Goal: Task Accomplishment & Management: Manage account settings

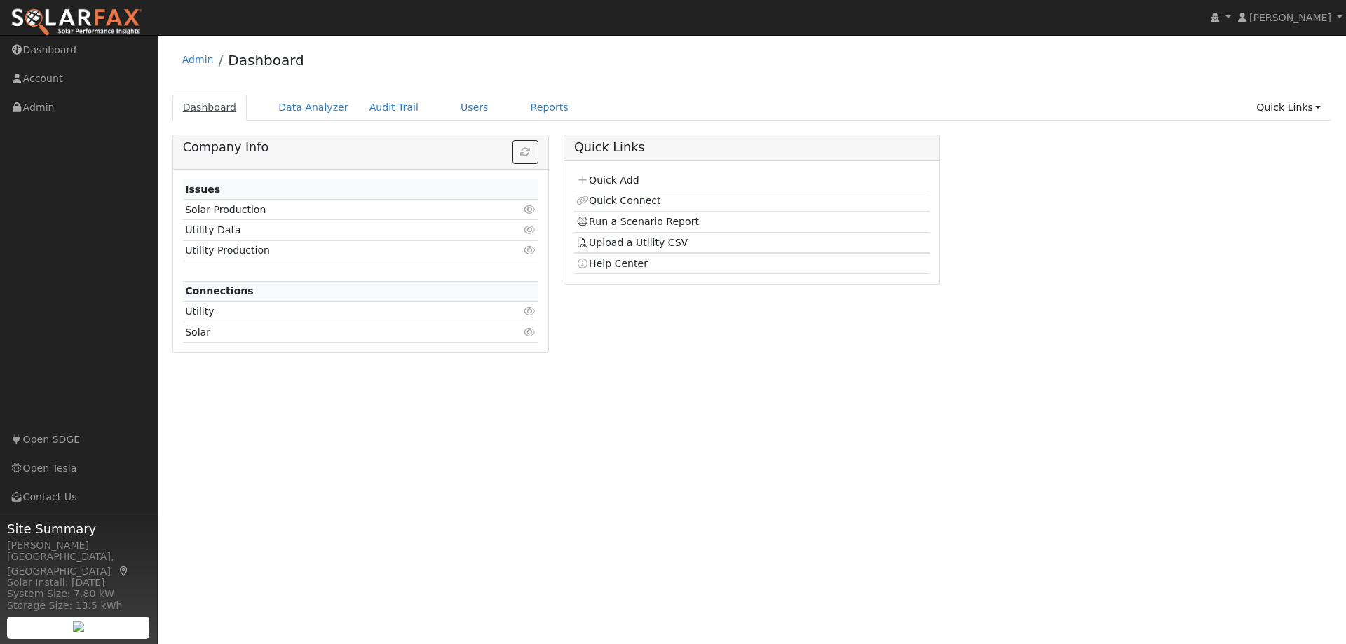
click at [211, 107] on link "Dashboard" at bounding box center [209, 108] width 75 height 26
click at [310, 105] on link "Data Analyzer" at bounding box center [313, 108] width 91 height 26
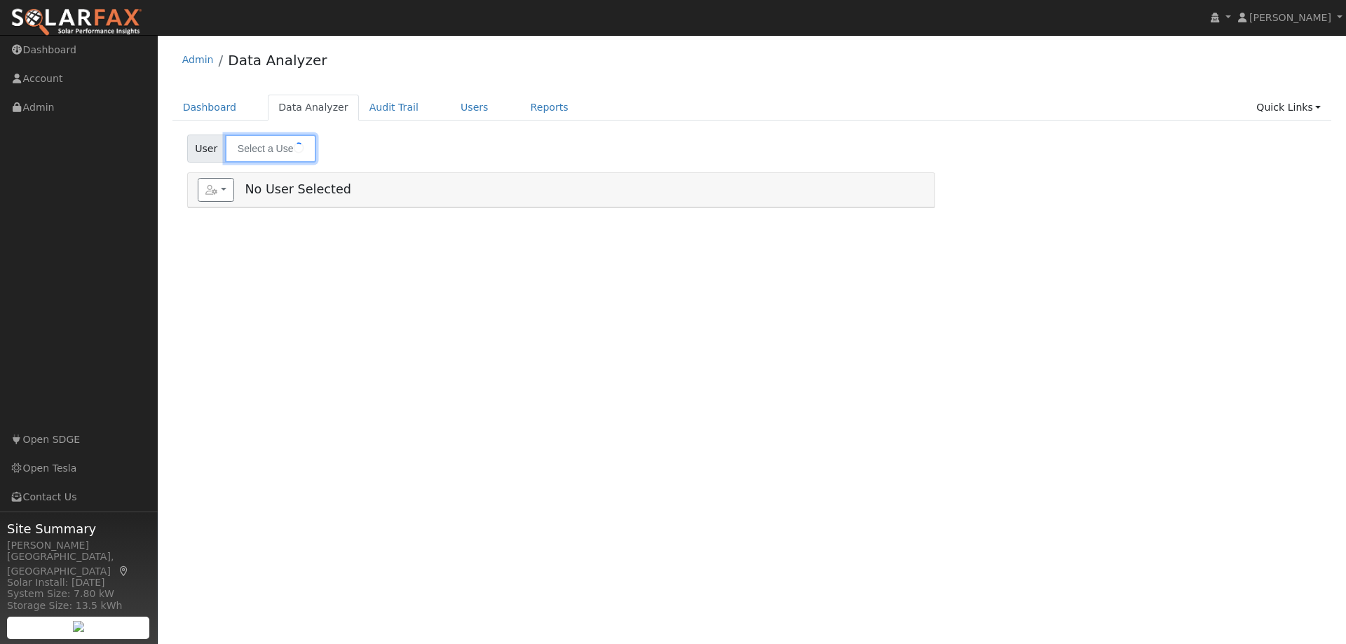
type input "[PERSON_NAME]"
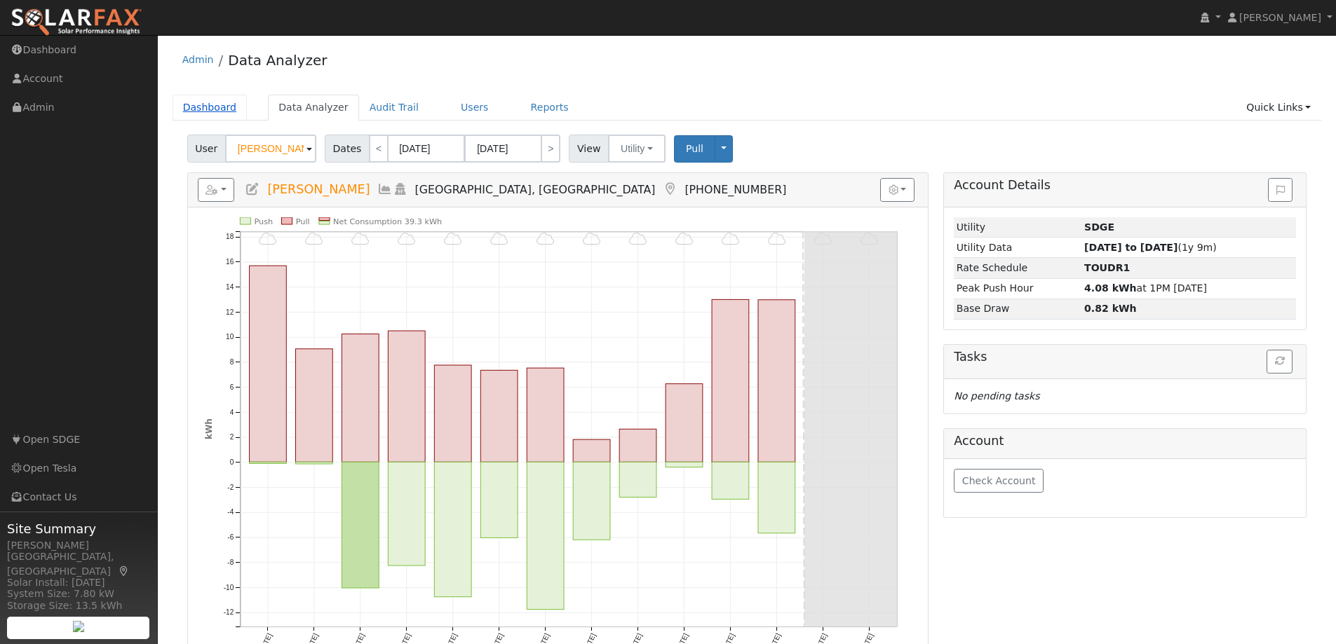
click at [206, 111] on link "Dashboard" at bounding box center [209, 108] width 75 height 26
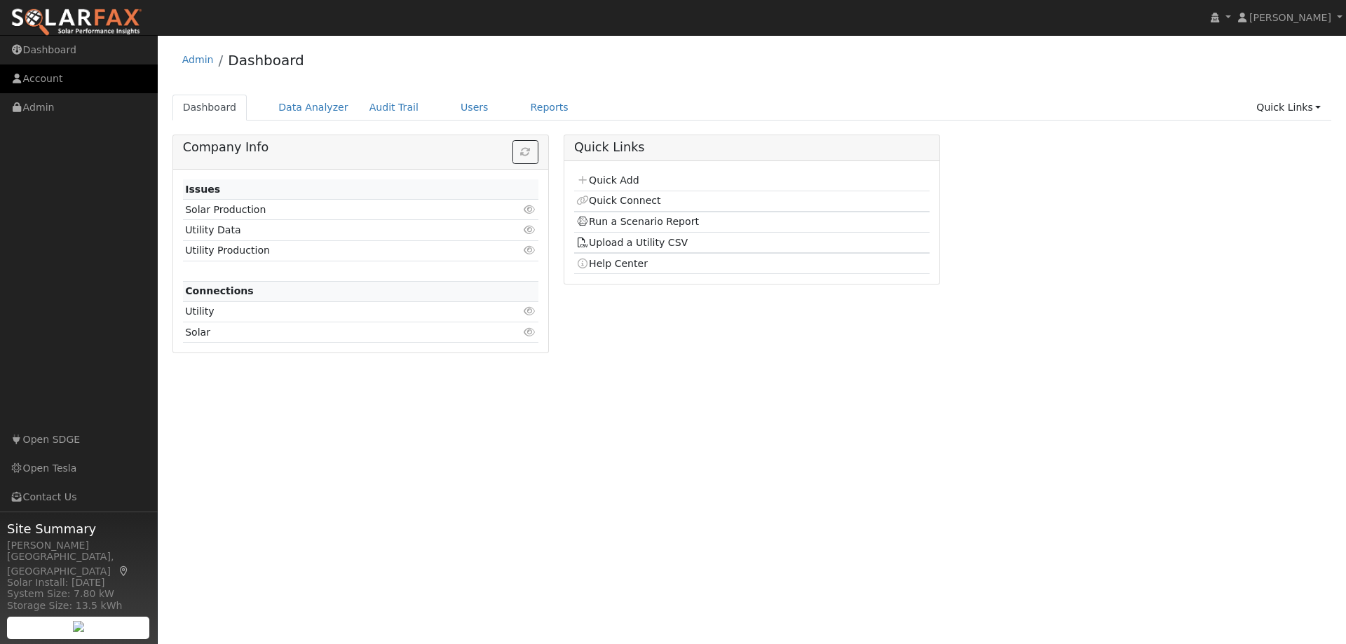
click at [42, 73] on link "Account" at bounding box center [79, 78] width 158 height 29
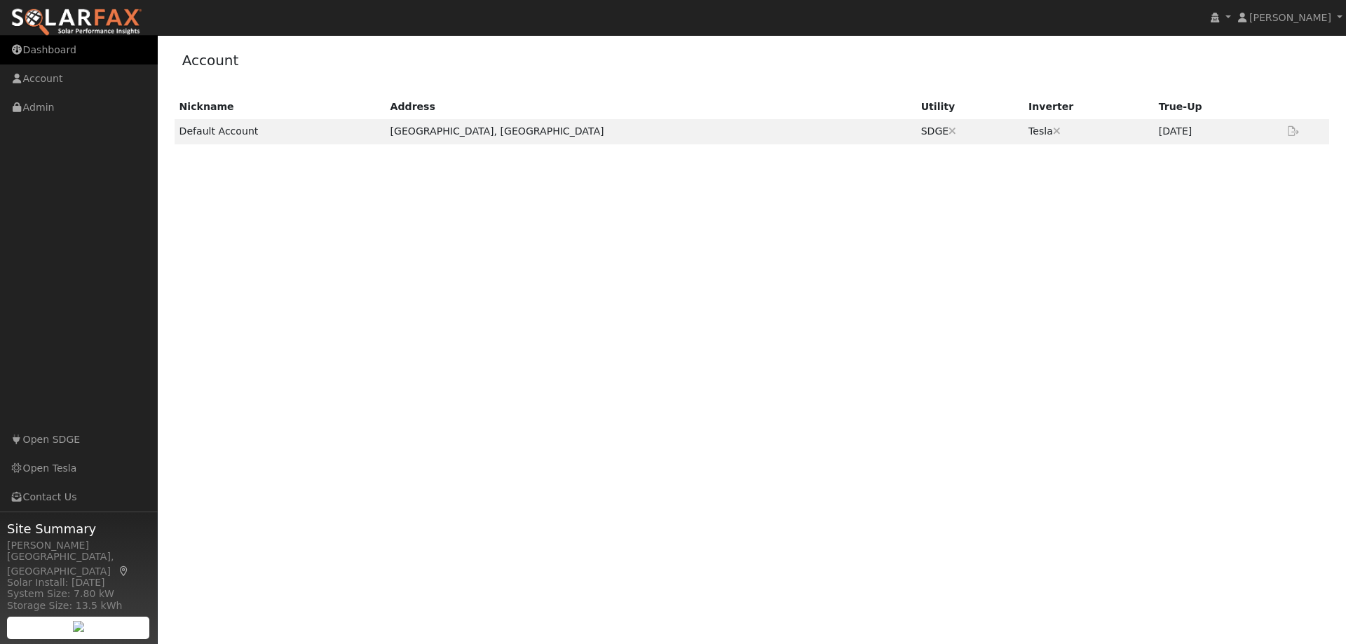
click at [41, 50] on link "Dashboard" at bounding box center [79, 50] width 158 height 29
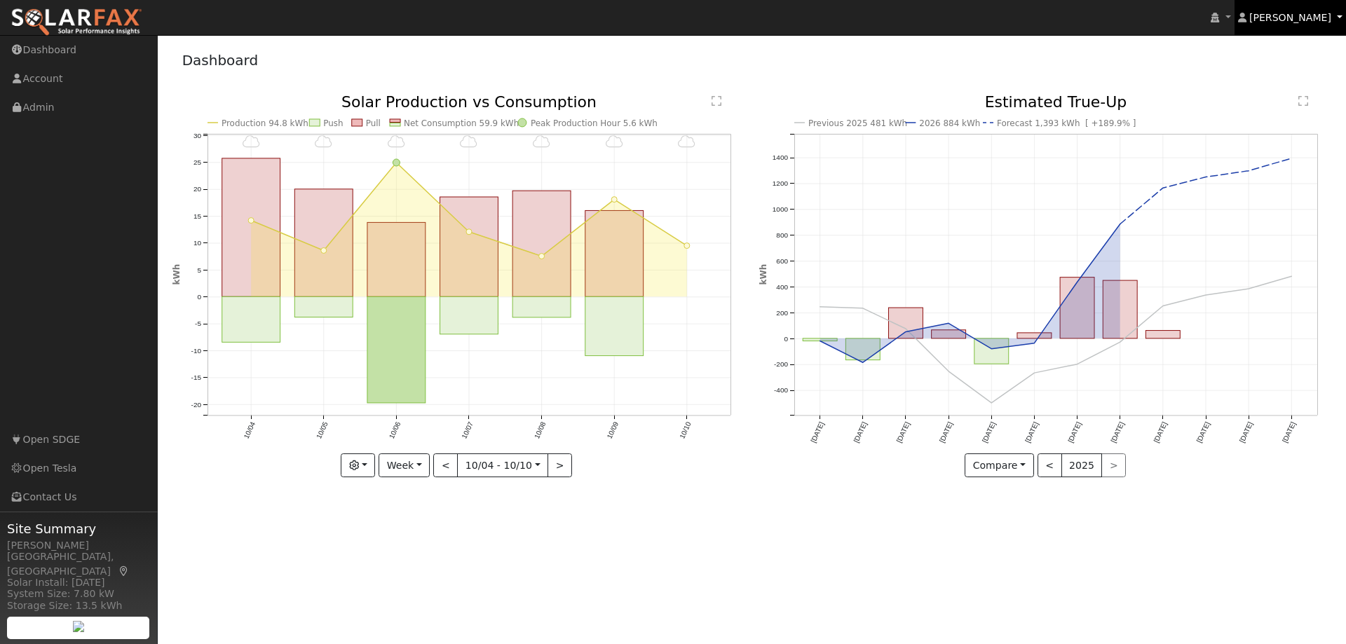
click at [1342, 13] on link "[PERSON_NAME]" at bounding box center [1291, 17] width 112 height 35
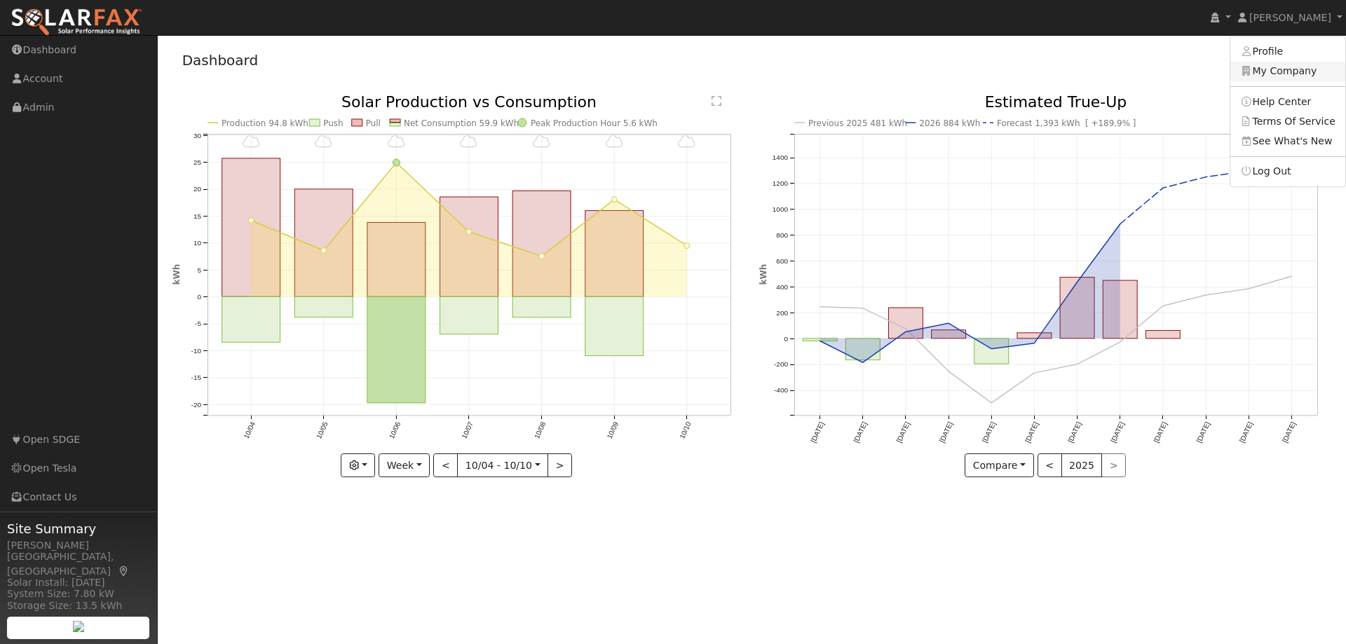
click at [1279, 74] on link "My Company" at bounding box center [1287, 72] width 115 height 20
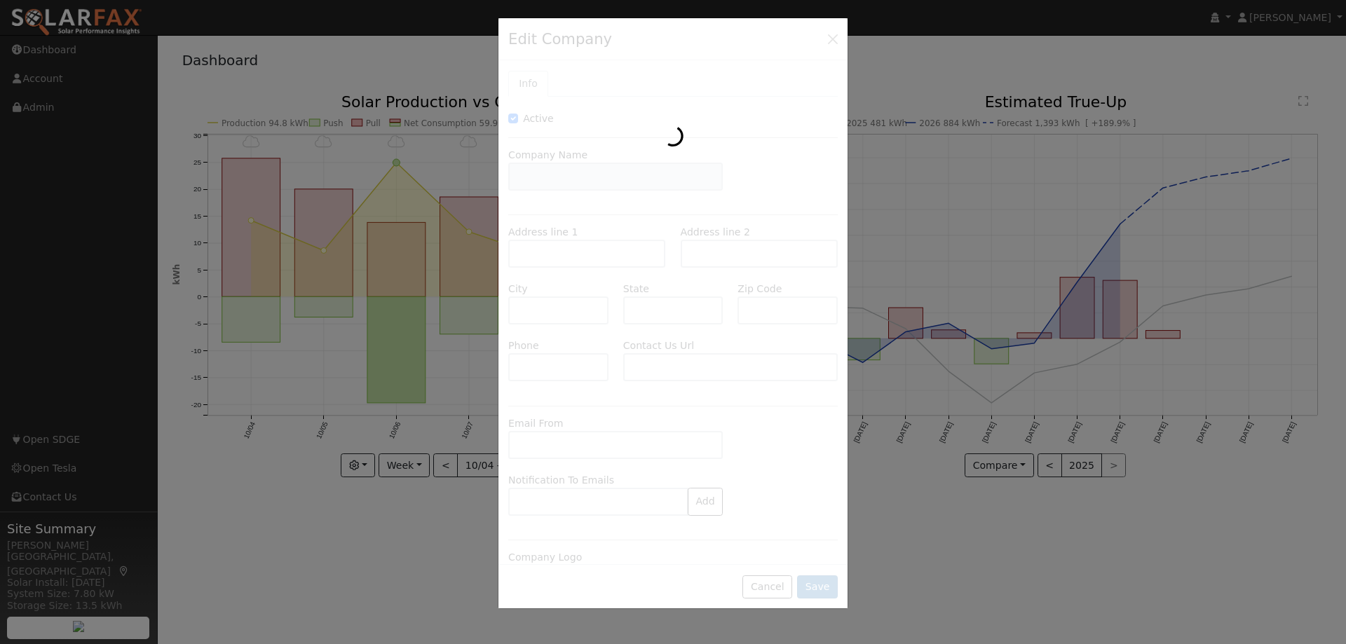
type input "Homegrown Energy Solutions"
type input "6713 Rolando Knolls Drive"
type input "La Mesa"
type input "CA"
type input "91942"
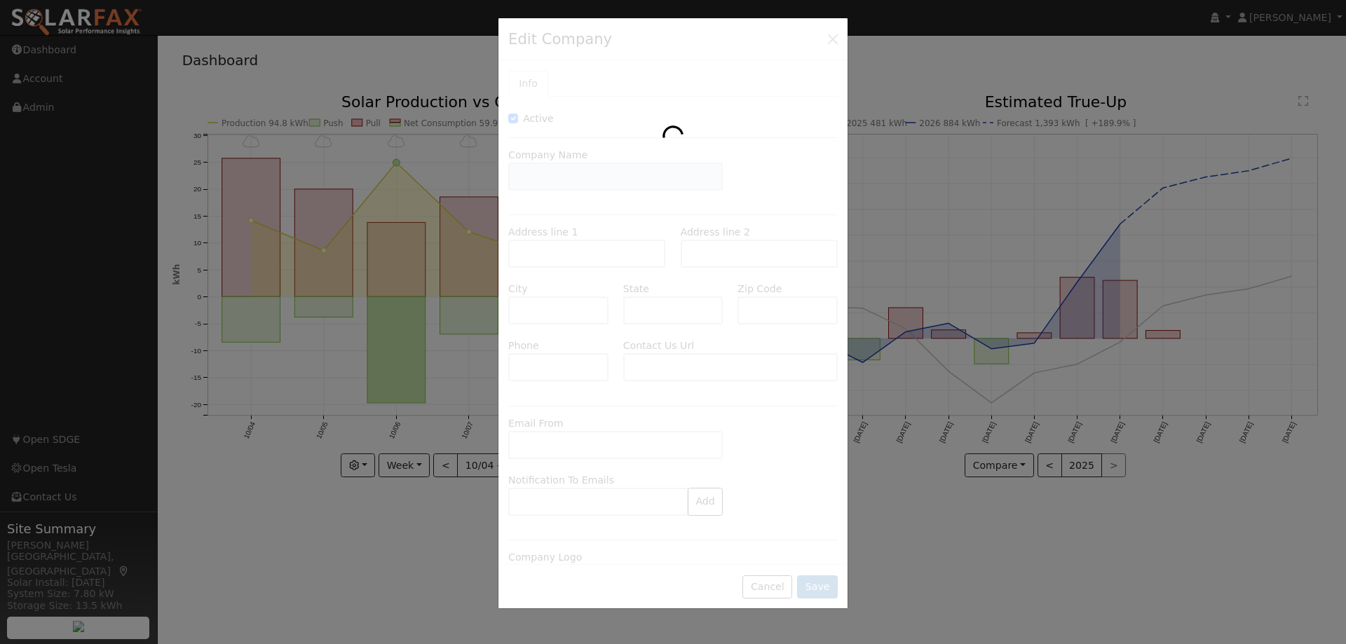
type input "(844) 556-4701"
type input "https://homegrownenergysolutions.com/contact/"
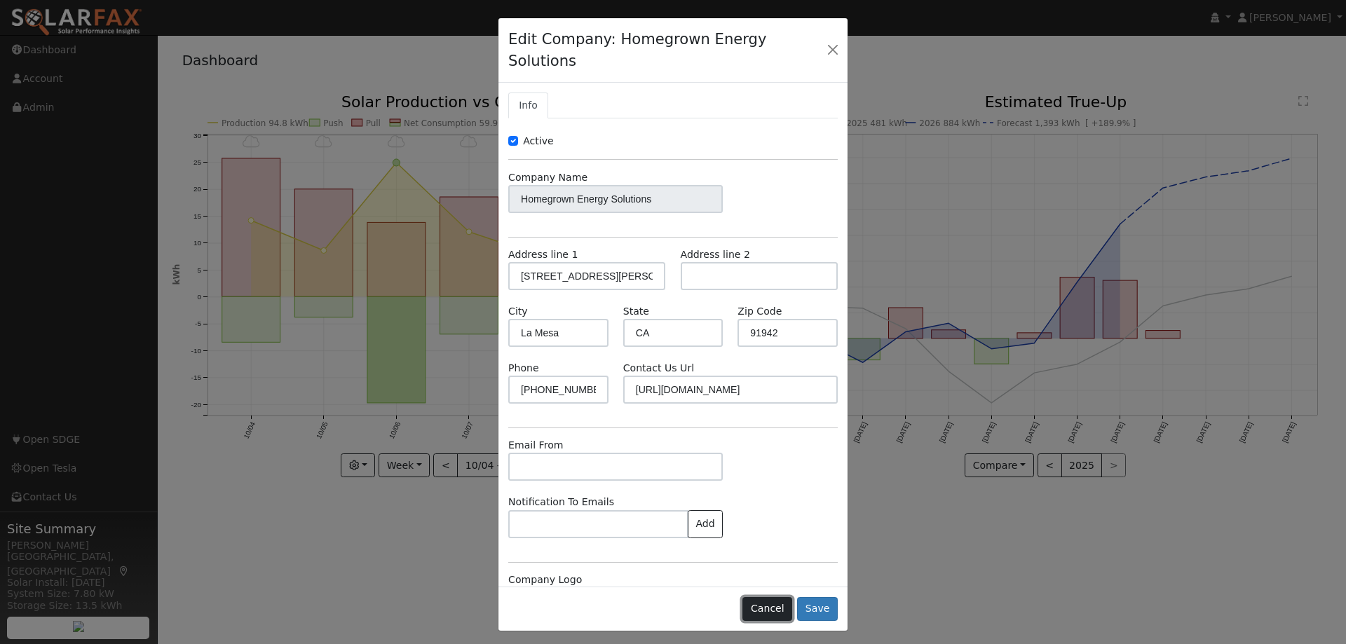
click at [784, 597] on button "Cancel" at bounding box center [767, 609] width 50 height 24
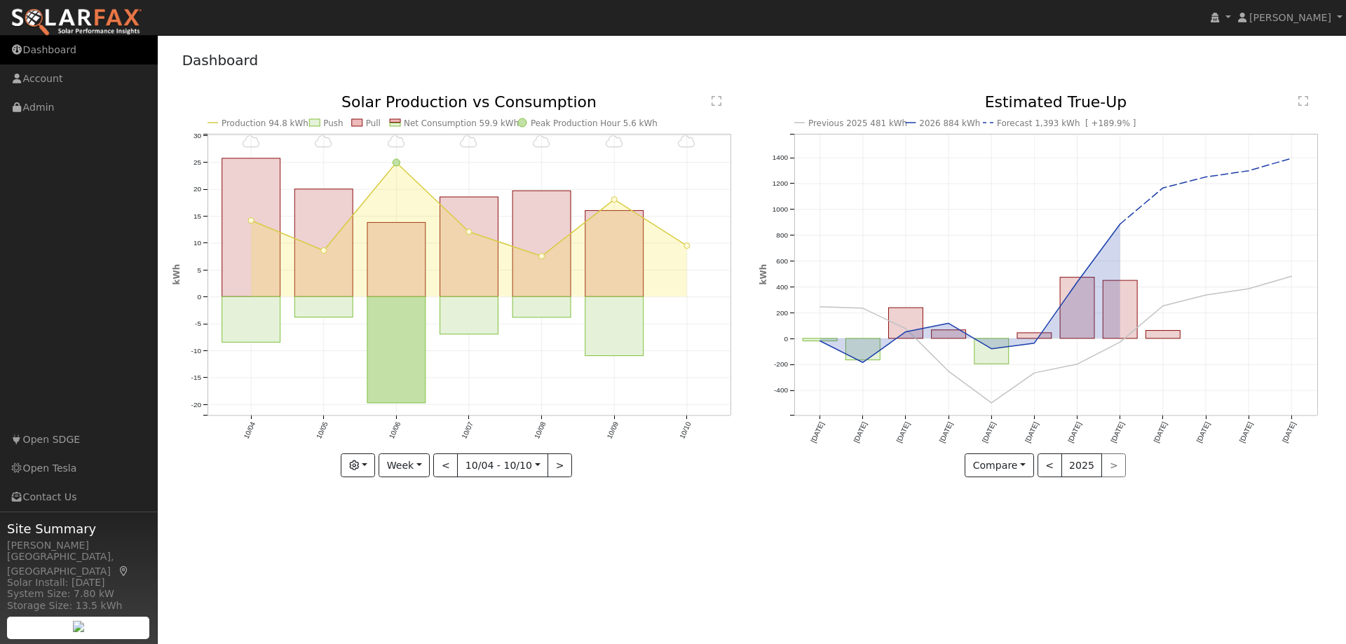
click at [39, 53] on link "Dashboard" at bounding box center [79, 50] width 158 height 29
click at [1339, 17] on link "[PERSON_NAME]" at bounding box center [1291, 17] width 112 height 35
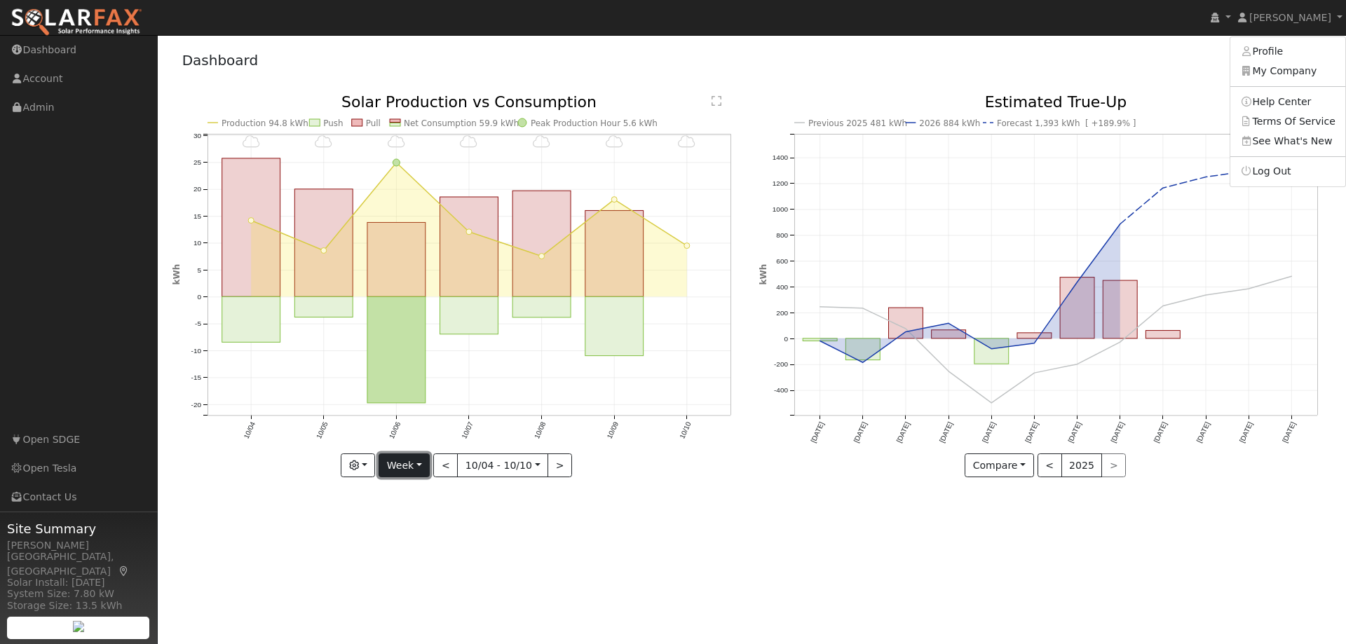
click at [423, 468] on button "Week" at bounding box center [404, 466] width 51 height 24
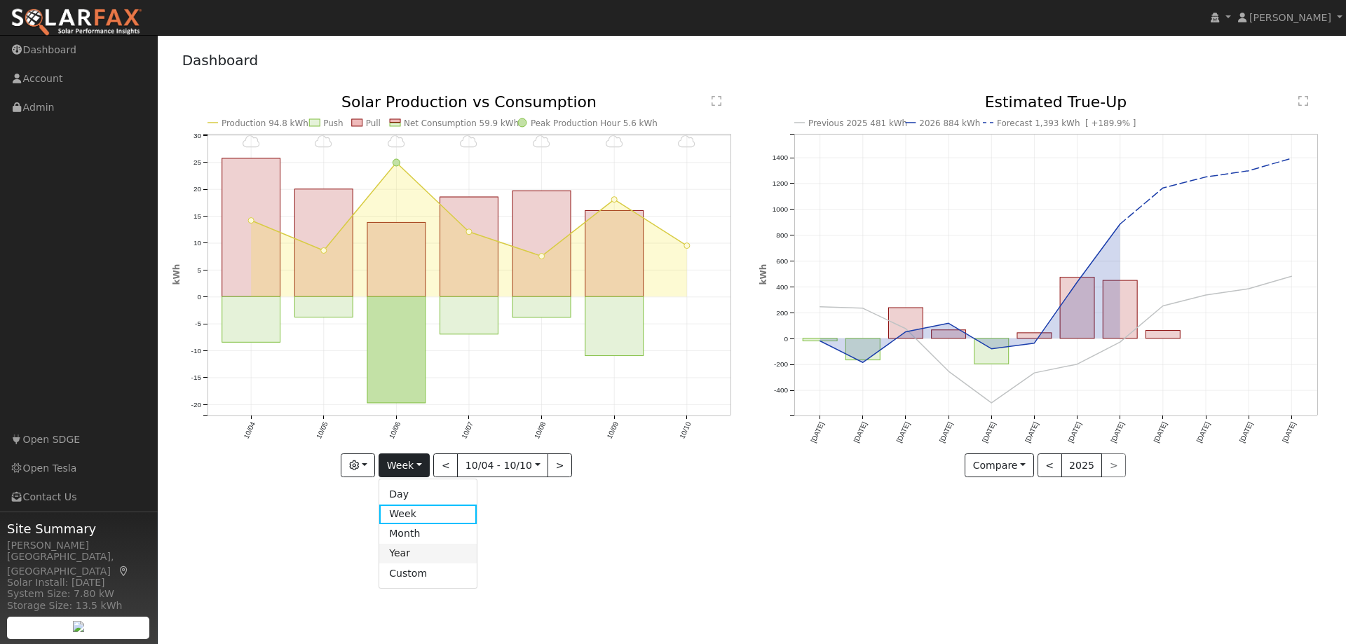
click at [415, 548] on link "Year" at bounding box center [427, 554] width 97 height 20
type input "2024-10-01"
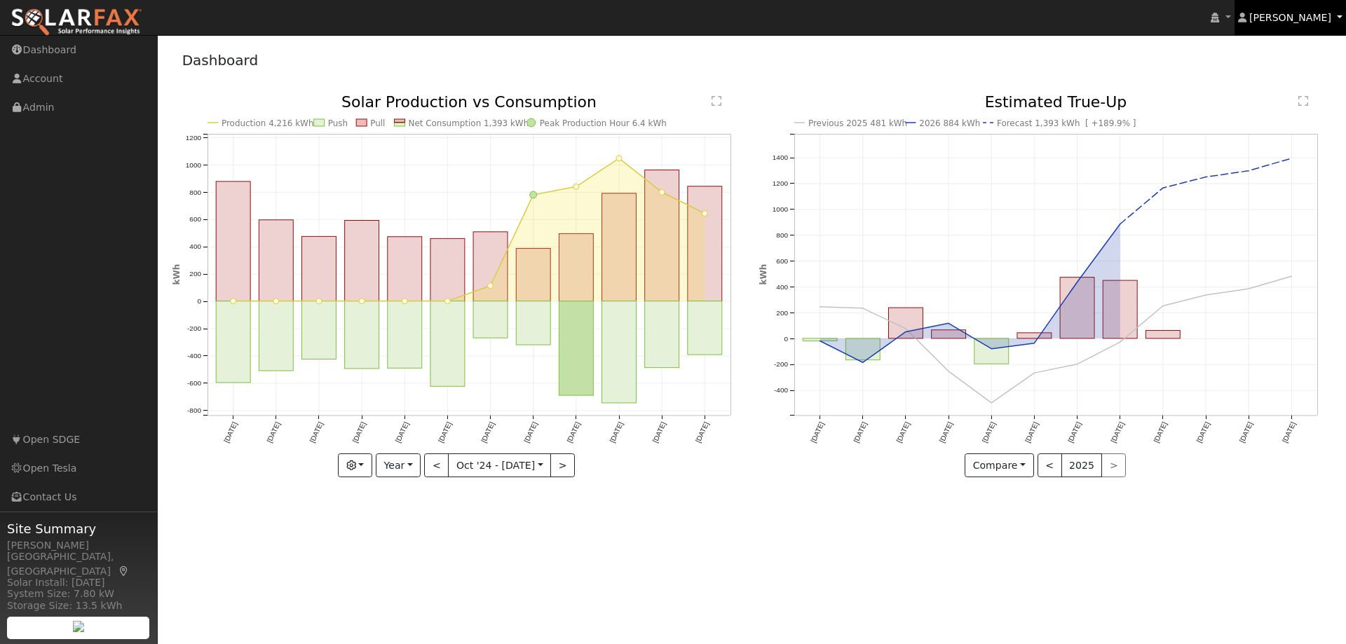
click at [1338, 18] on link "[PERSON_NAME]" at bounding box center [1291, 17] width 112 height 35
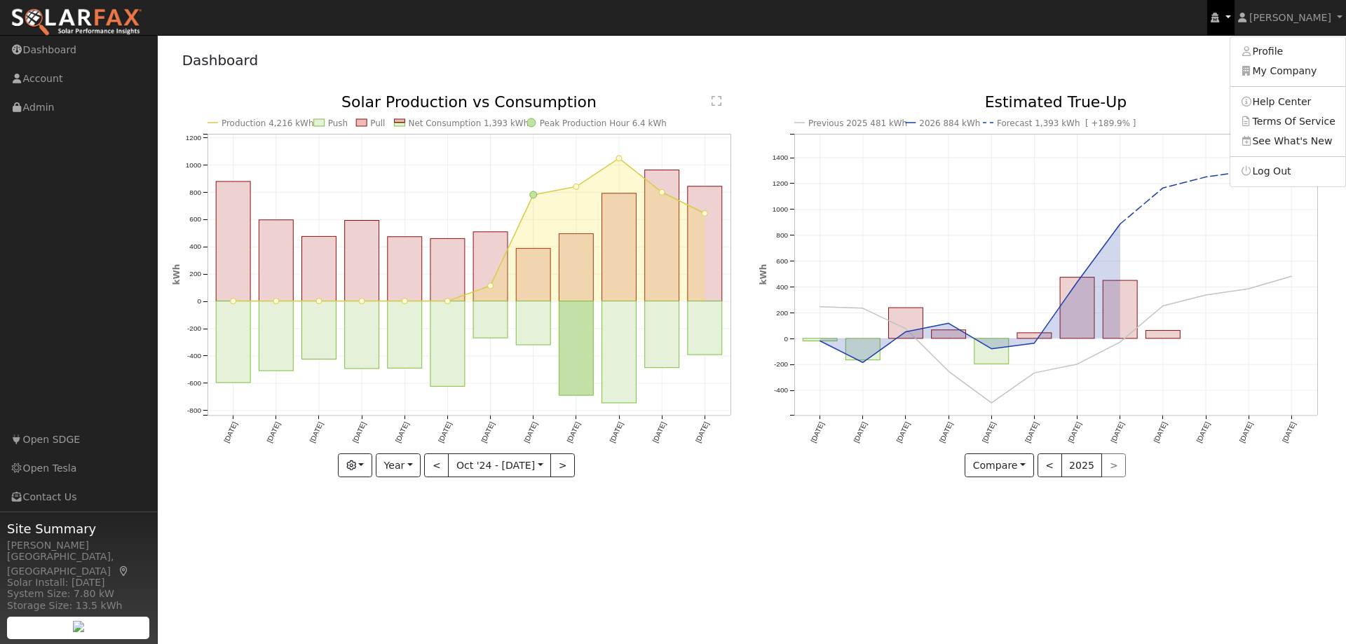
click at [1234, 18] on link at bounding box center [1220, 17] width 27 height 35
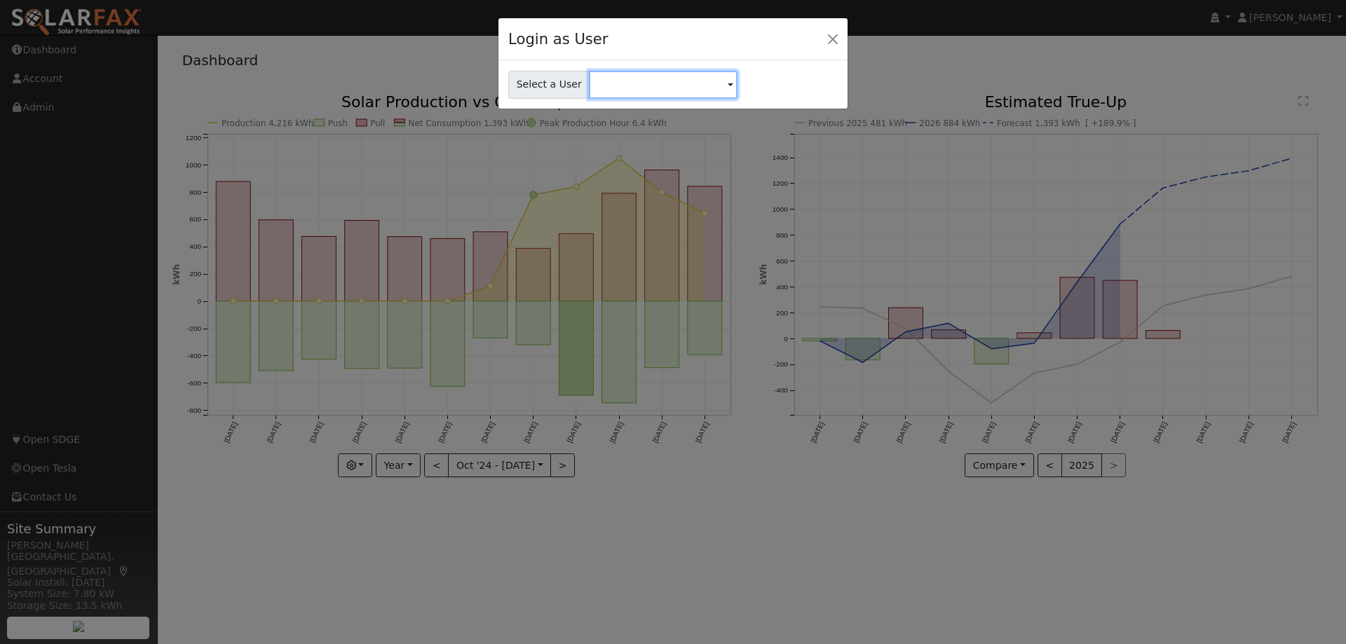
click at [714, 88] on input "text" at bounding box center [663, 85] width 149 height 28
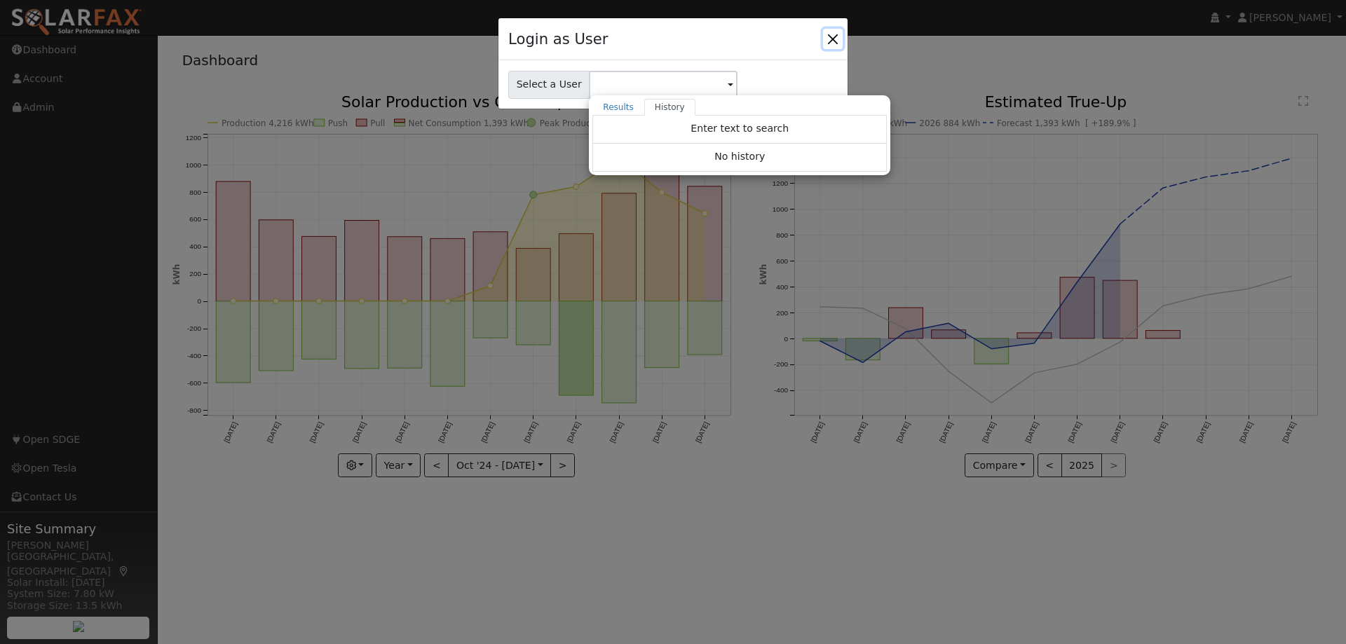
click at [840, 35] on button "Close" at bounding box center [833, 39] width 20 height 20
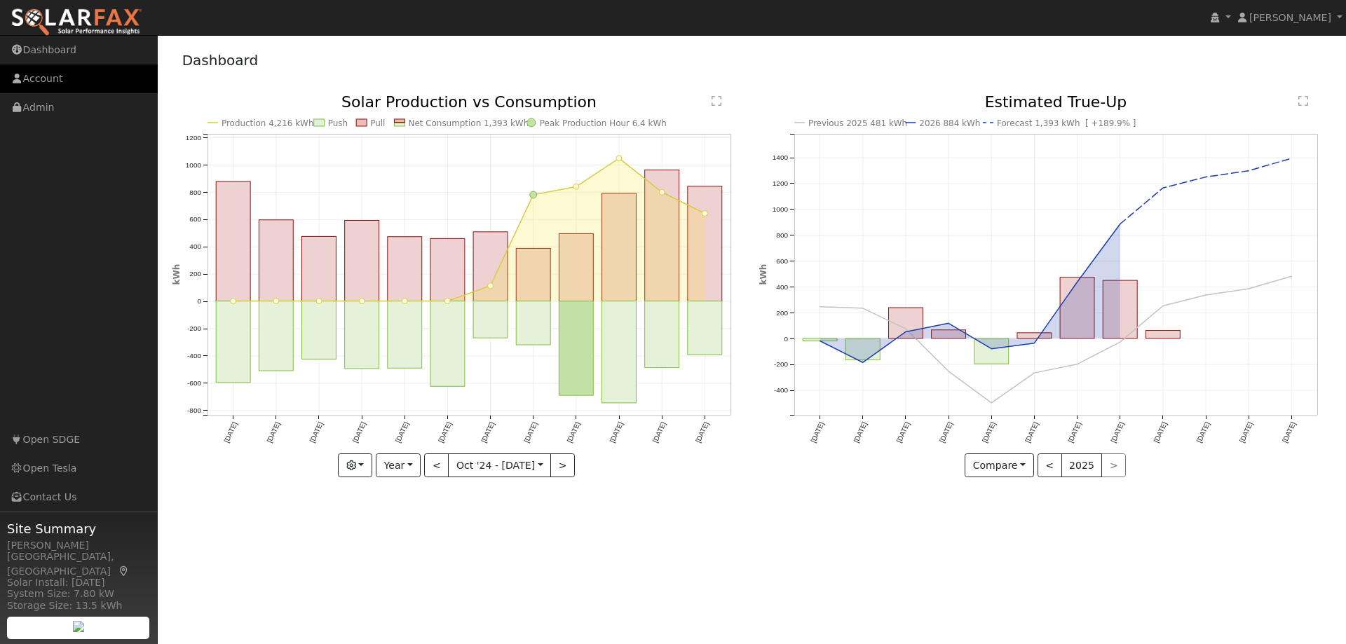
click at [55, 77] on link "Account" at bounding box center [79, 78] width 158 height 29
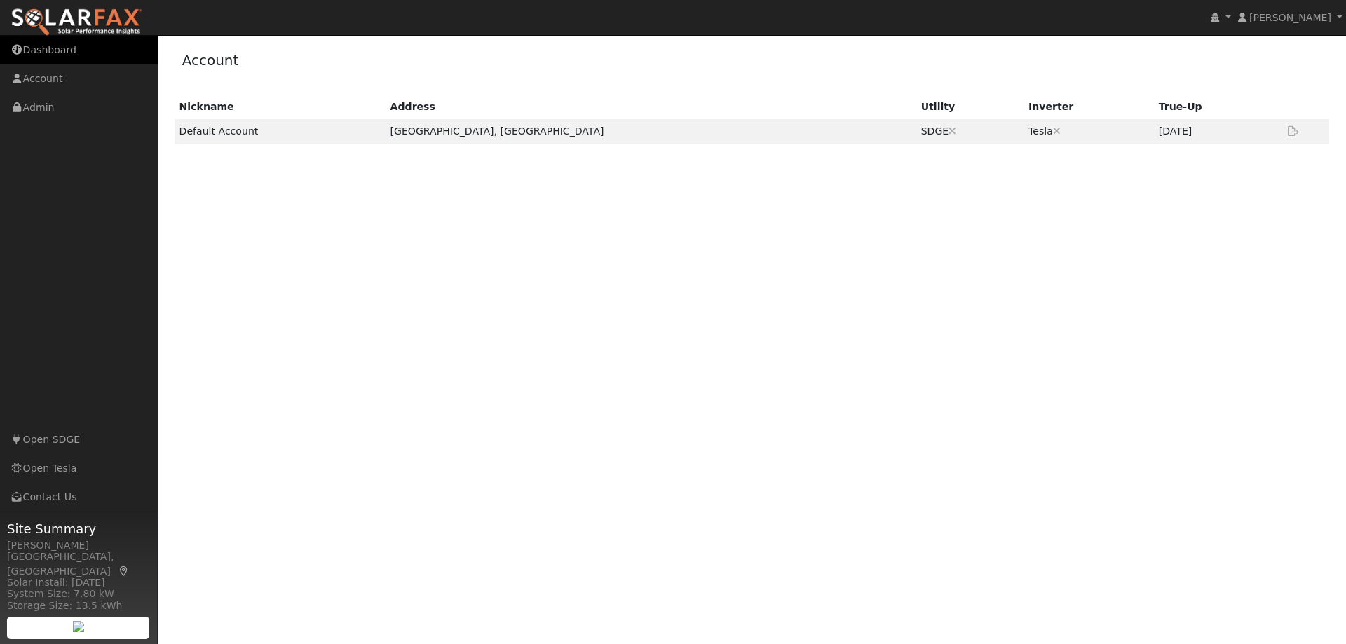
click at [51, 52] on link "Dashboard" at bounding box center [79, 50] width 158 height 29
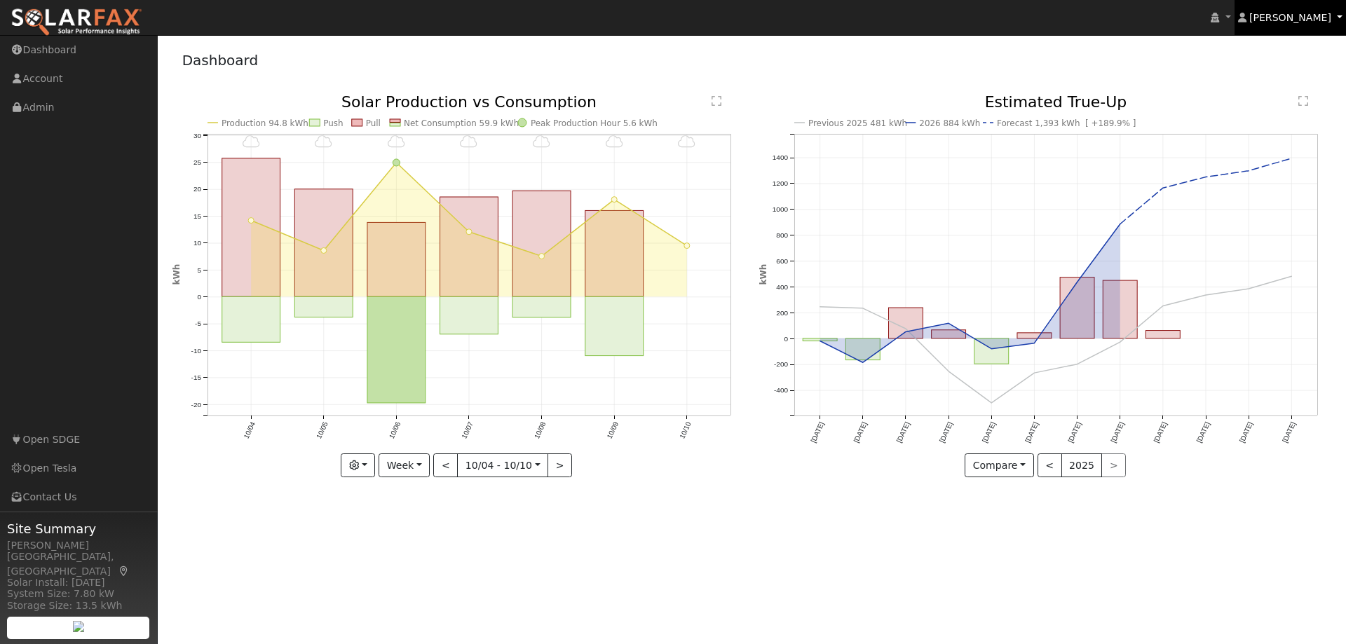
click at [1340, 18] on link "Peter Muzzy" at bounding box center [1291, 17] width 112 height 35
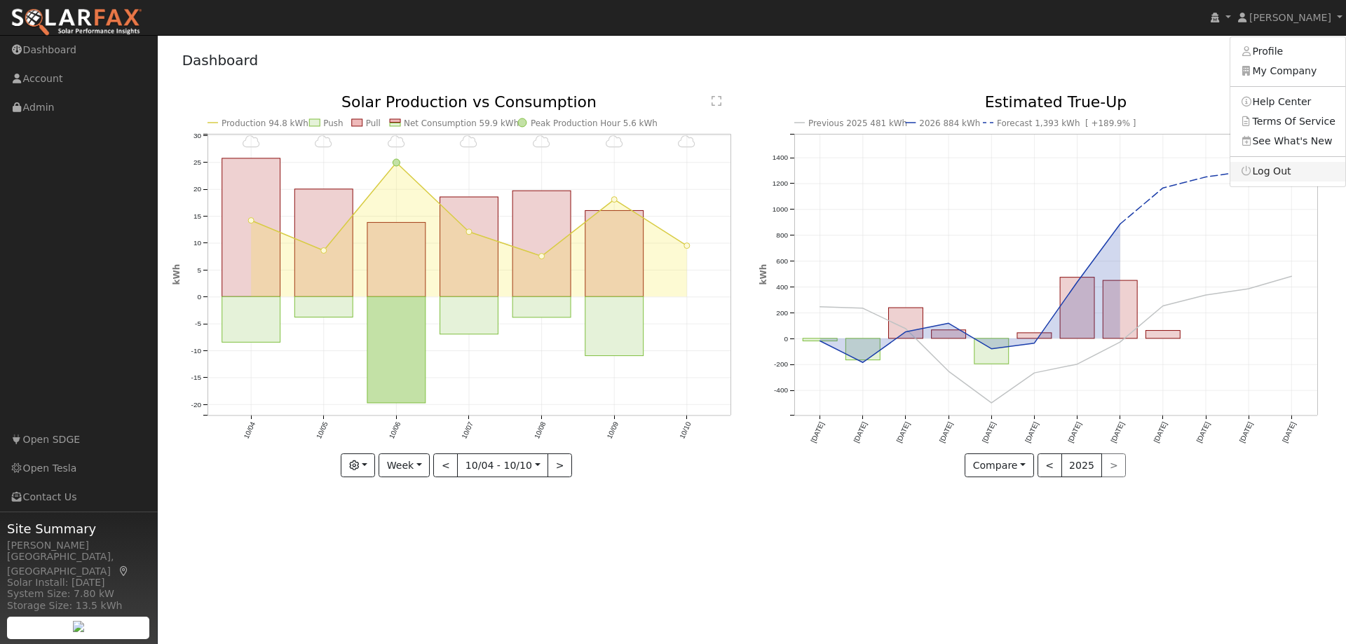
click at [1286, 165] on link "Log Out" at bounding box center [1287, 172] width 115 height 20
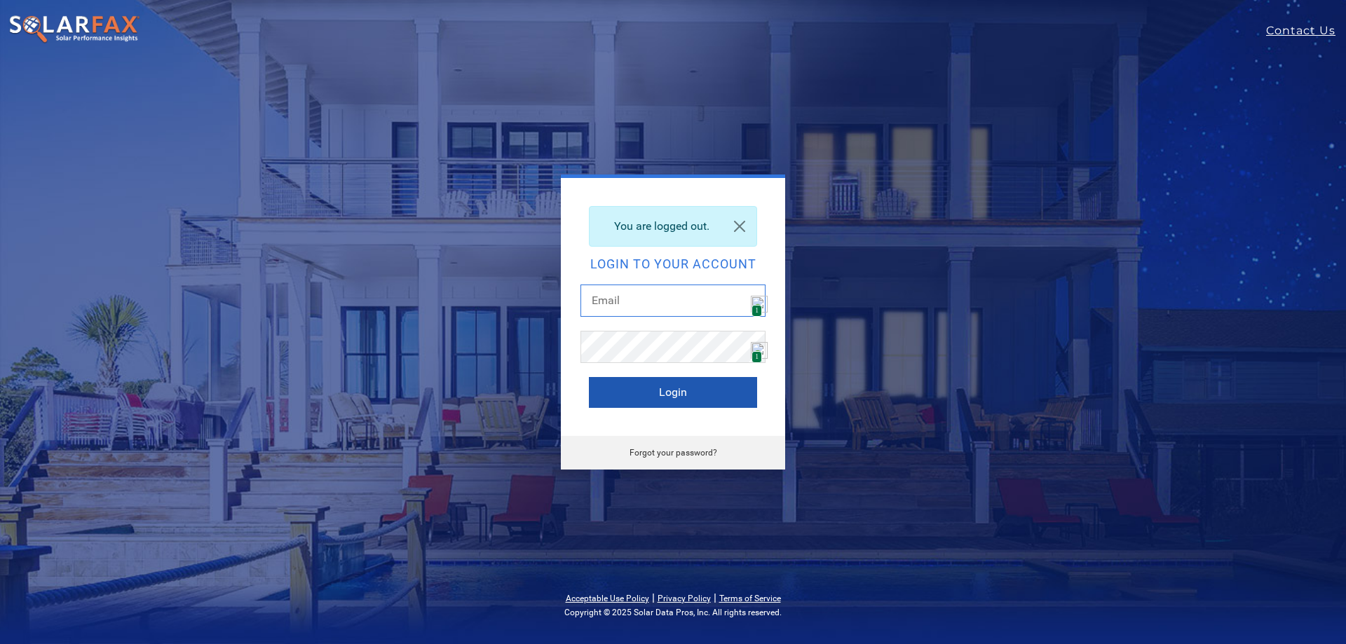
type input "[PERSON_NAME][EMAIL_ADDRESS][DOMAIN_NAME]"
click at [665, 386] on button "Login" at bounding box center [673, 392] width 168 height 31
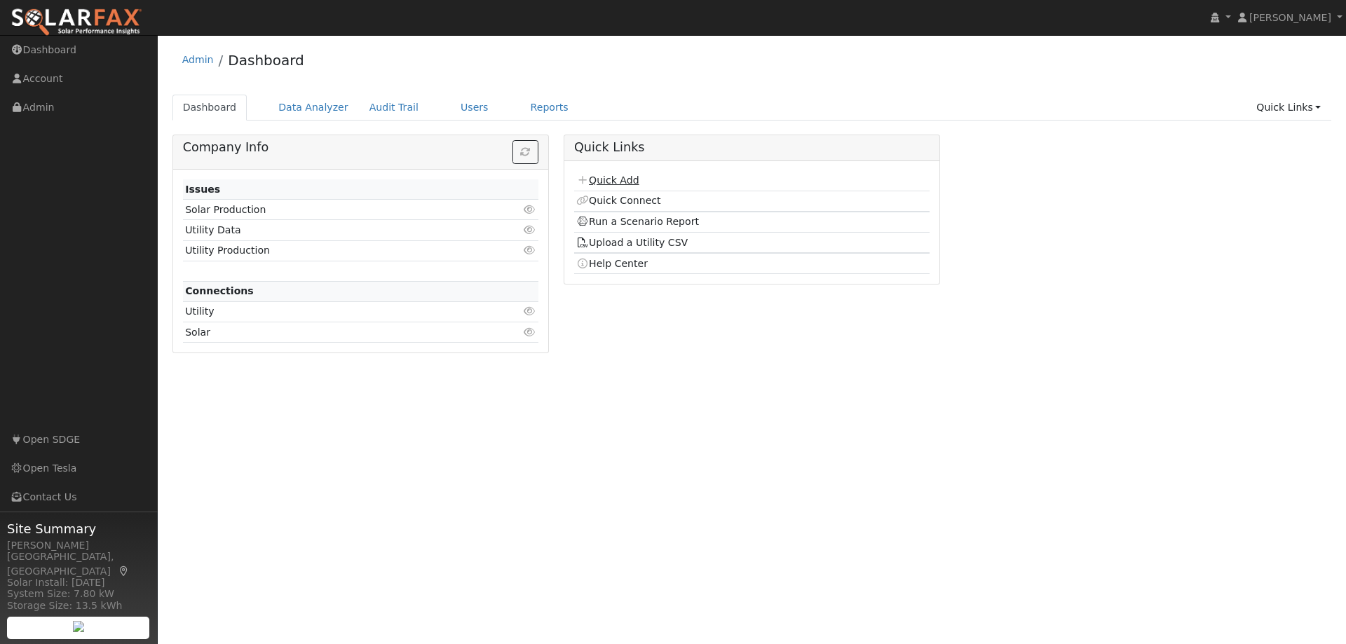
click at [621, 185] on link "Quick Add" at bounding box center [607, 180] width 62 height 11
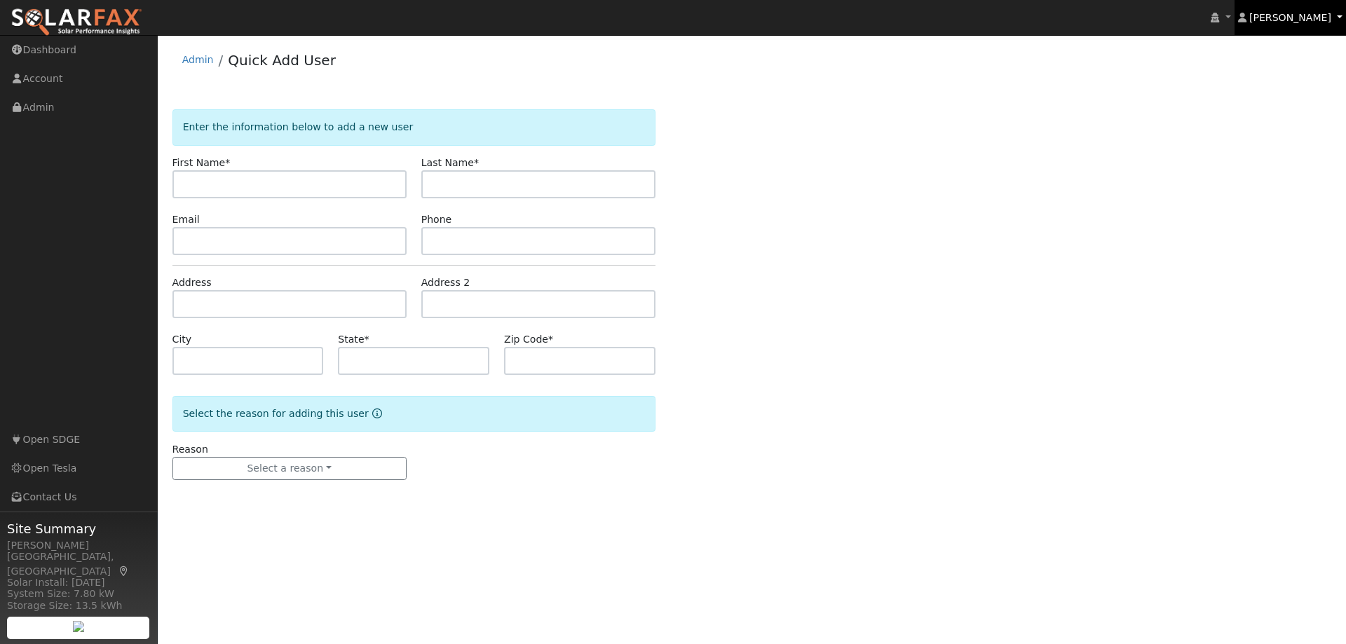
click at [1342, 16] on link "[PERSON_NAME]" at bounding box center [1291, 17] width 112 height 35
